Goal: Information Seeking & Learning: Learn about a topic

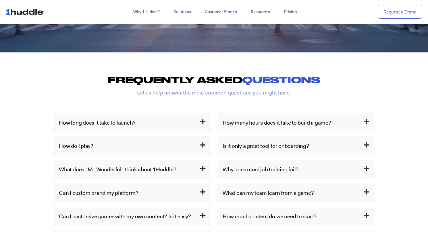
scroll to position [222, 0]
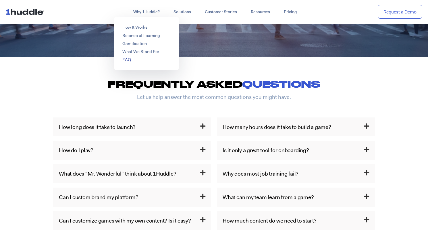
click at [126, 59] on link "FAQ" at bounding box center [126, 60] width 9 height 6
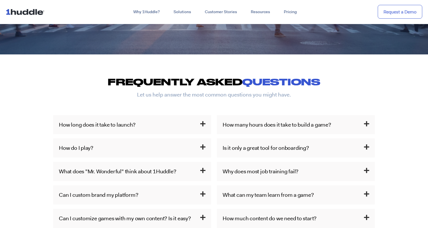
scroll to position [222, 0]
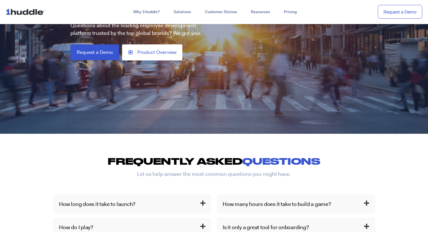
scroll to position [149, 0]
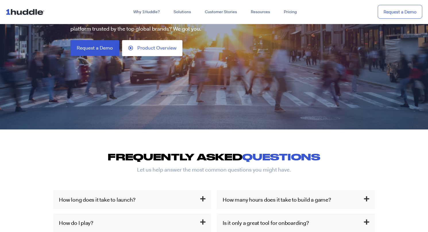
click at [157, 170] on p "Let us help answer the most common questions you might have." at bounding box center [214, 169] width 428 height 5
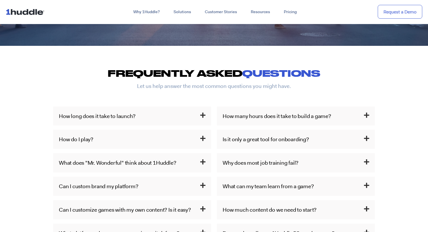
scroll to position [234, 0]
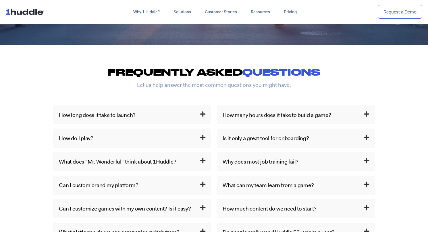
click at [168, 114] on h3 "How long does it take to launch?" at bounding box center [132, 115] width 158 height 19
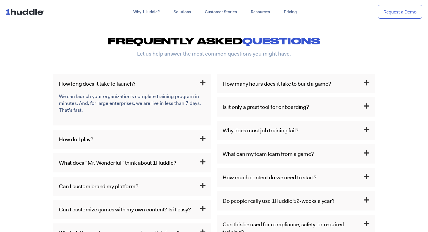
scroll to position [267, 0]
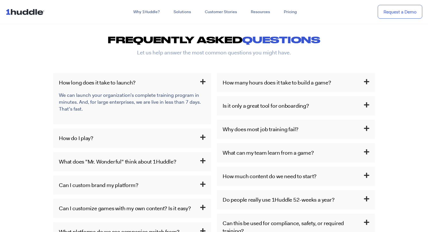
click at [247, 85] on link "How many hours does it take to build a game?" at bounding box center [276, 82] width 108 height 7
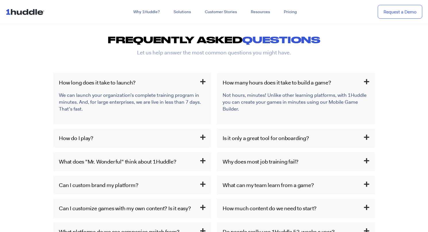
click at [154, 138] on h3 "How do I play?" at bounding box center [132, 138] width 158 height 19
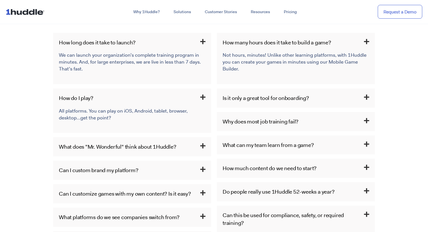
scroll to position [310, 0]
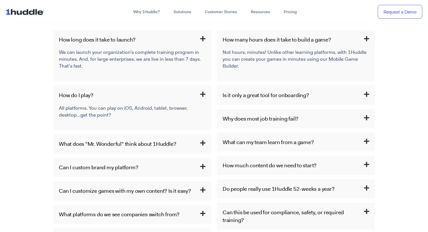
click at [98, 110] on p "All platforms. You can play on iOS, Android, tablet, browser, desktop…get the p…" at bounding box center [131, 112] width 145 height 14
click at [173, 106] on p "All platforms. You can play on iOS, Android, tablet, browser, desktop…get the p…" at bounding box center [131, 112] width 145 height 14
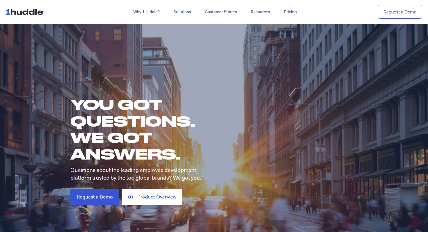
scroll to position [0, 0]
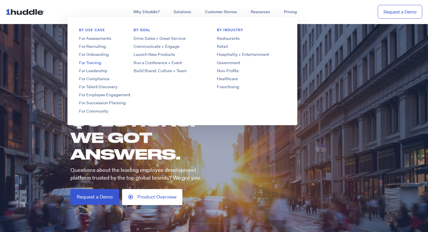
click at [91, 62] on link "For Training" at bounding box center [113, 63] width 92 height 6
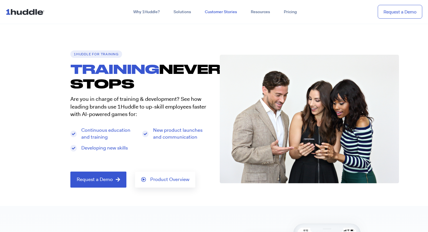
click at [228, 10] on link "Customer Stories" at bounding box center [221, 12] width 46 height 10
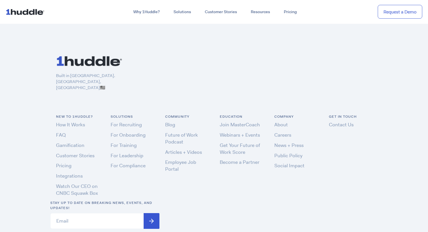
scroll to position [1725, 0]
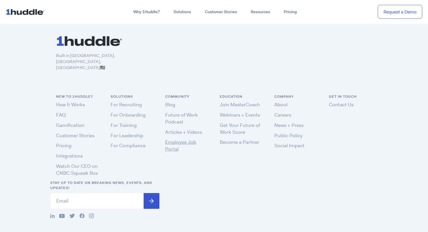
click at [174, 139] on link "Employee Job Portal" at bounding box center [180, 145] width 31 height 13
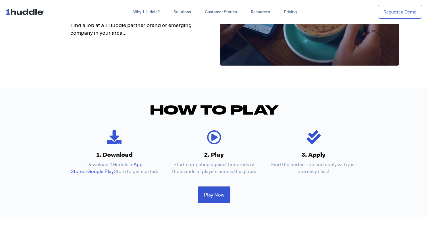
scroll to position [90, 0]
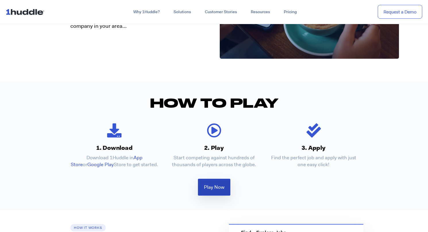
click at [212, 193] on link "Play Now" at bounding box center [214, 187] width 32 height 17
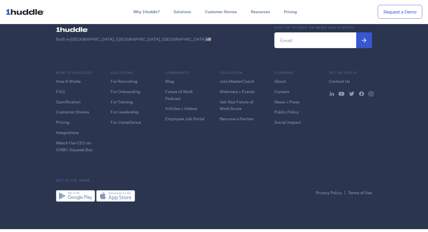
scroll to position [1500, 0]
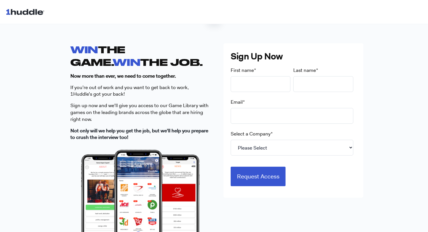
scroll to position [149, 0]
